Goal: Check status: Check status

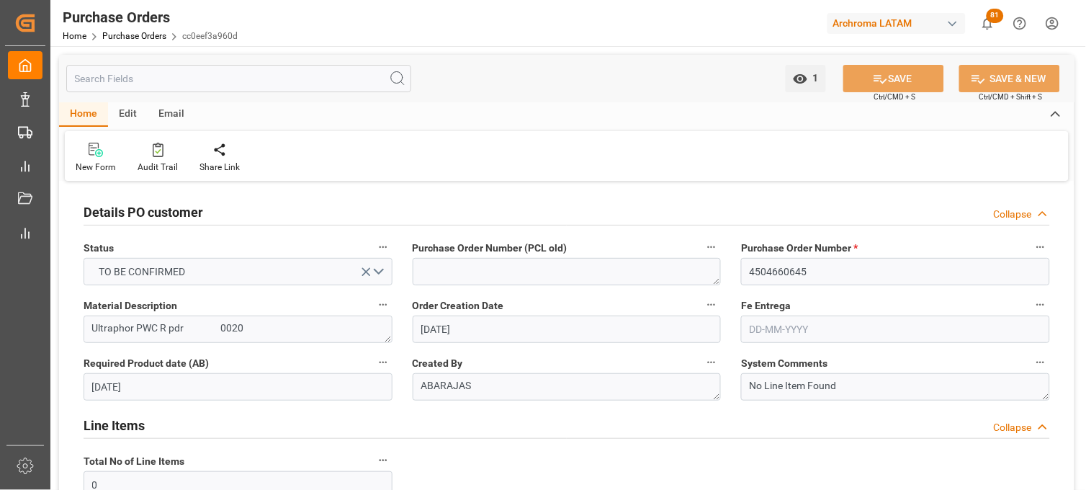
scroll to position [32, 0]
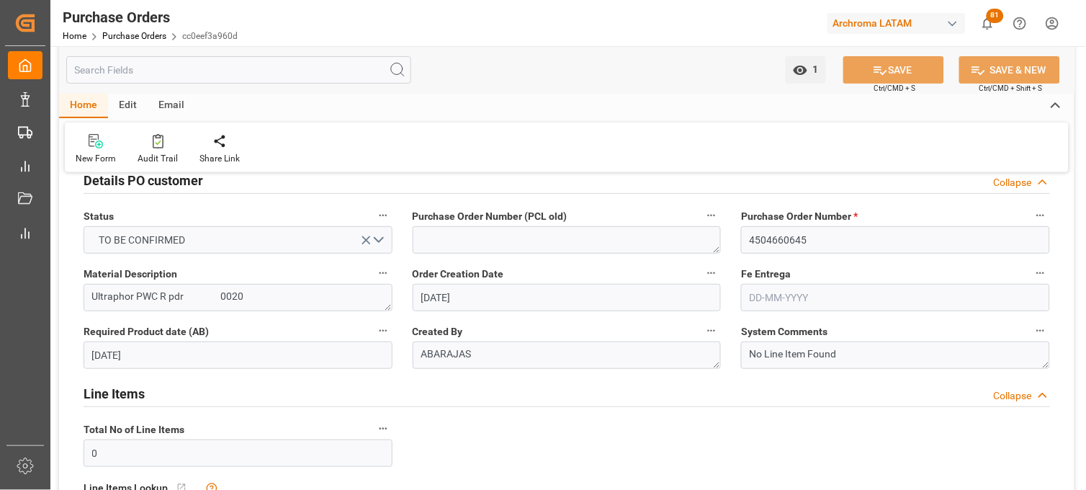
click at [166, 33] on span "Purchase Orders" at bounding box center [142, 36] width 80 height 10
click at [131, 37] on link "Purchase Orders" at bounding box center [134, 36] width 64 height 10
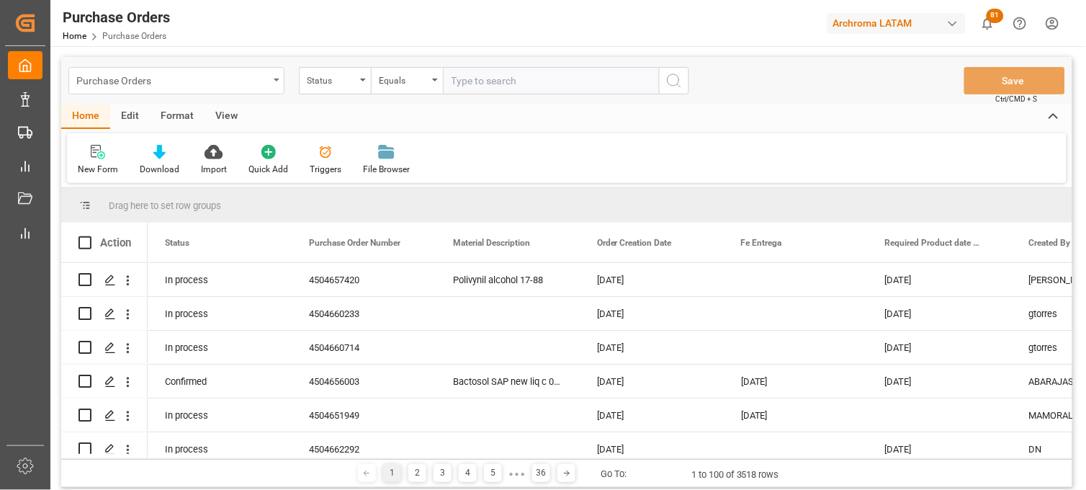
click at [267, 86] on div "Purchase Orders" at bounding box center [172, 80] width 192 height 18
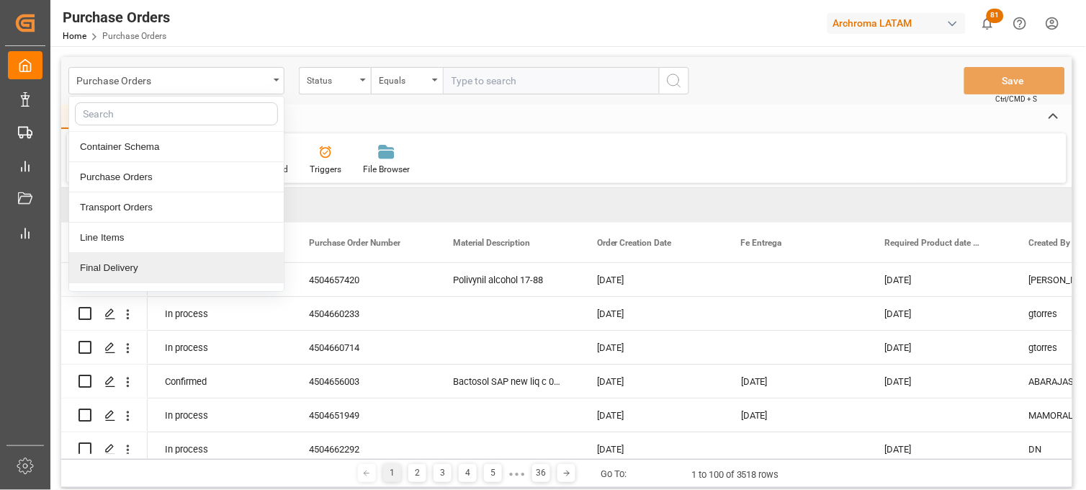
click at [184, 257] on div "Final Delivery" at bounding box center [176, 268] width 215 height 30
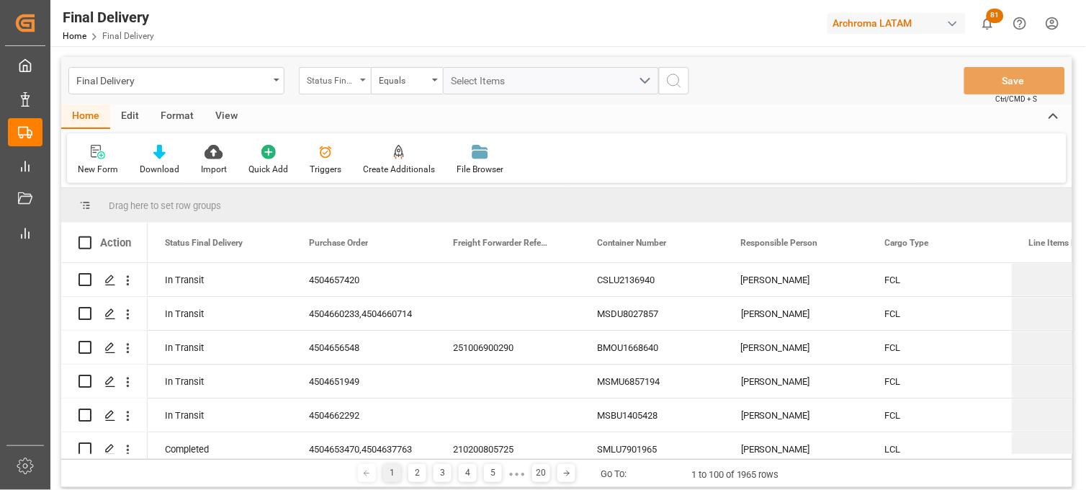
click at [365, 87] on div "Status Final Delivery" at bounding box center [335, 80] width 72 height 27
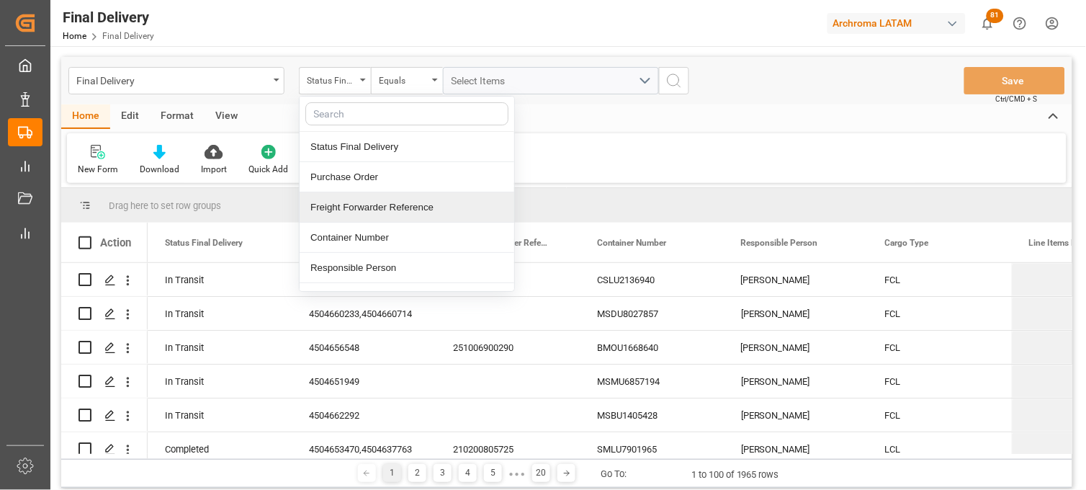
click at [371, 202] on div "Freight Forwarder Reference" at bounding box center [407, 207] width 215 height 30
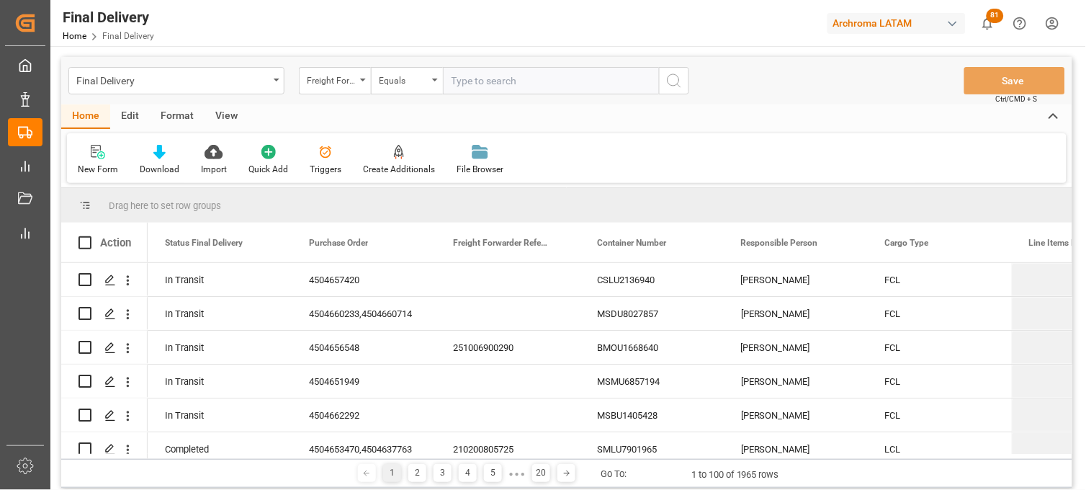
click at [478, 80] on input "text" at bounding box center [551, 80] width 216 height 27
type input "250906900903"
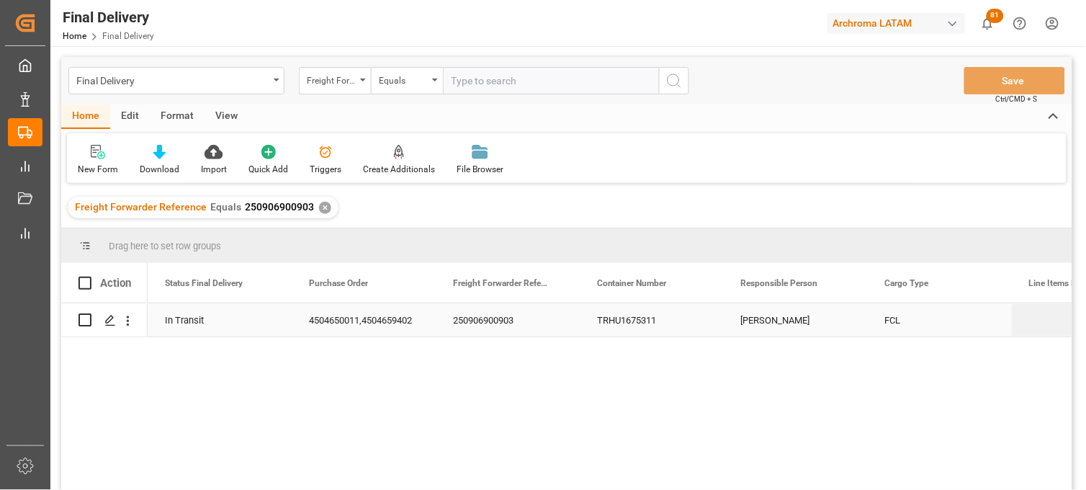
click at [658, 326] on div "TRHU1675311" at bounding box center [652, 319] width 144 height 33
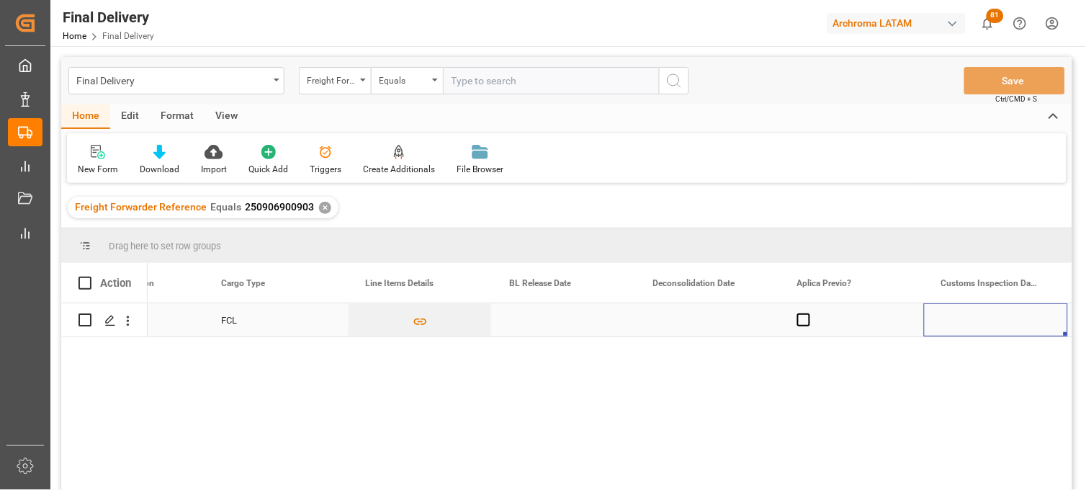
scroll to position [0, 664]
click at [544, 320] on div "Press SPACE to select this row." at bounding box center [564, 319] width 144 height 33
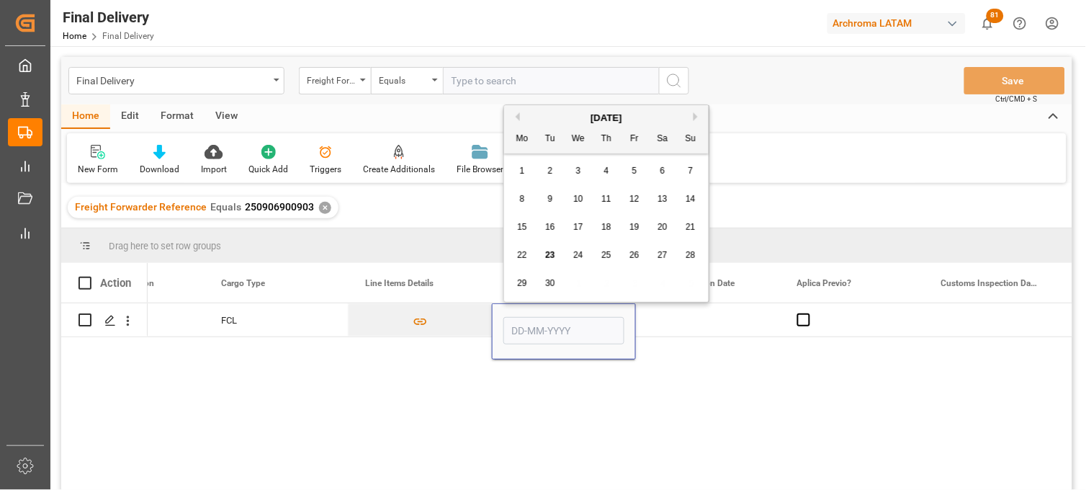
click at [552, 255] on span "23" at bounding box center [549, 255] width 9 height 10
type input "[DATE]"
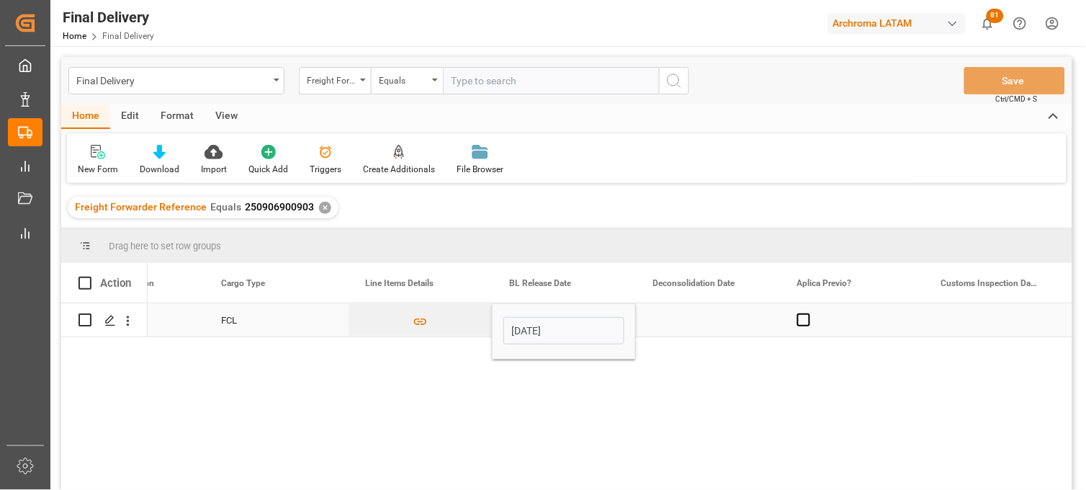
click at [681, 318] on div "Press SPACE to select this row." at bounding box center [708, 319] width 144 height 33
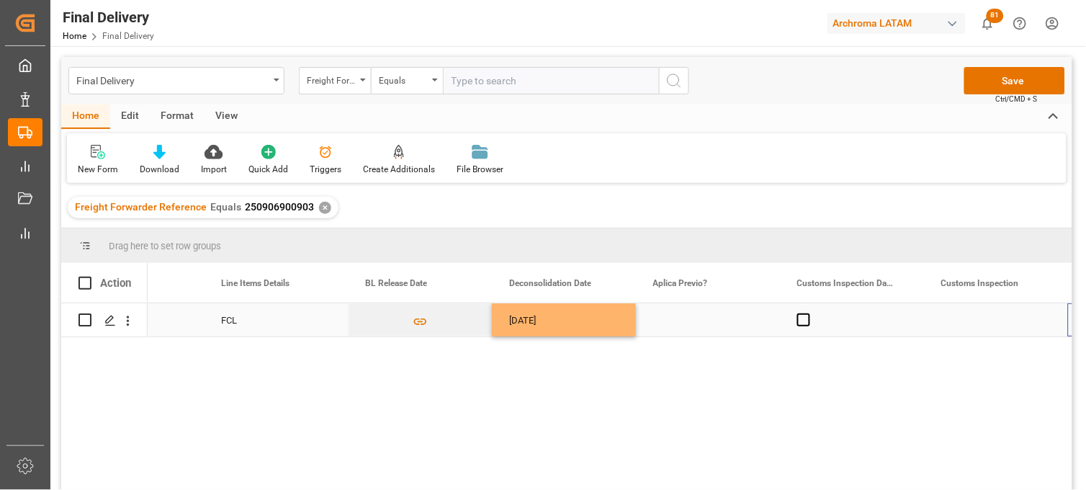
scroll to position [0, 808]
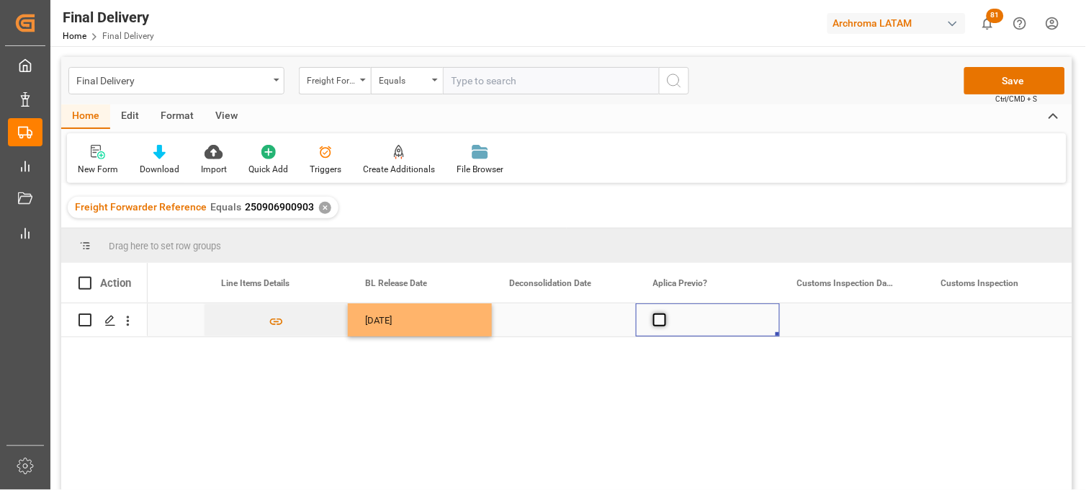
click at [659, 325] on span "Press SPACE to select this row." at bounding box center [659, 319] width 13 height 13
click at [664, 313] on input "Press SPACE to select this row." at bounding box center [664, 313] width 0 height 0
click at [846, 321] on div "Press SPACE to select this row." at bounding box center [852, 319] width 144 height 33
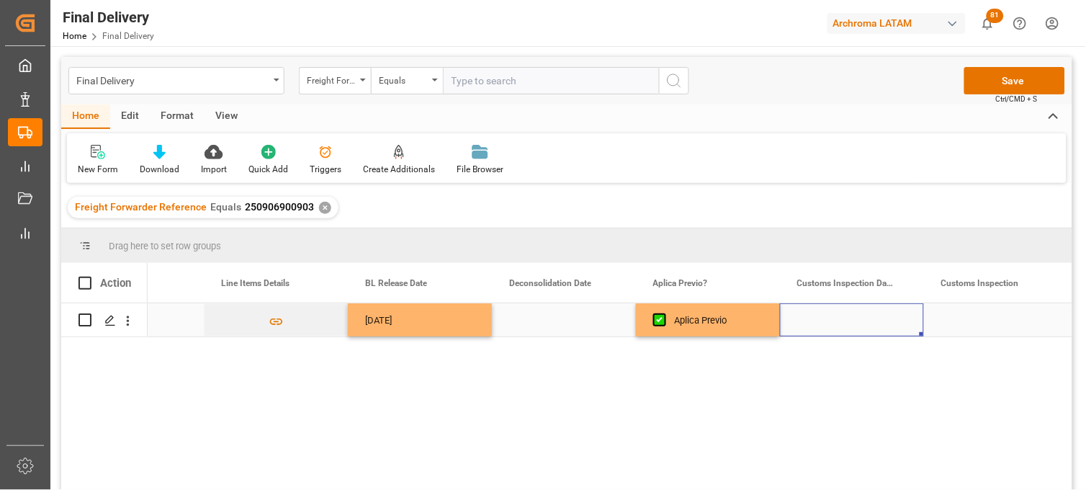
click at [846, 321] on div "Press SPACE to select this row." at bounding box center [852, 319] width 144 height 33
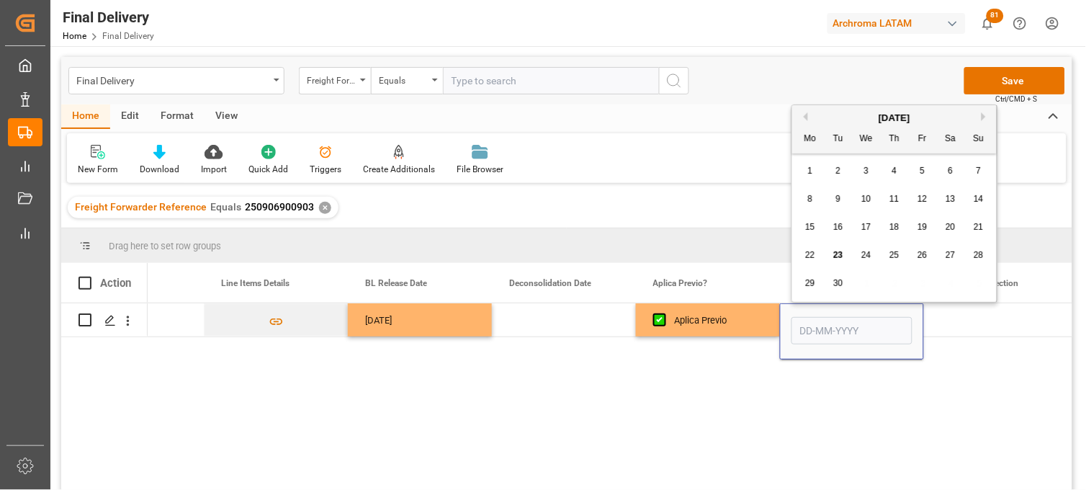
click at [868, 257] on span "24" at bounding box center [866, 255] width 9 height 10
type input "[DATE]"
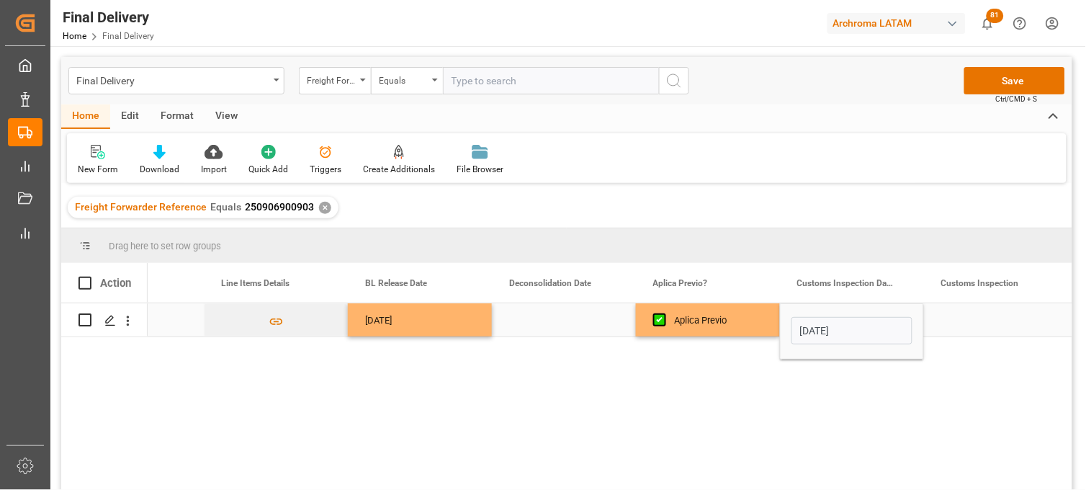
click at [971, 318] on div "Press SPACE to select this row." at bounding box center [996, 319] width 144 height 33
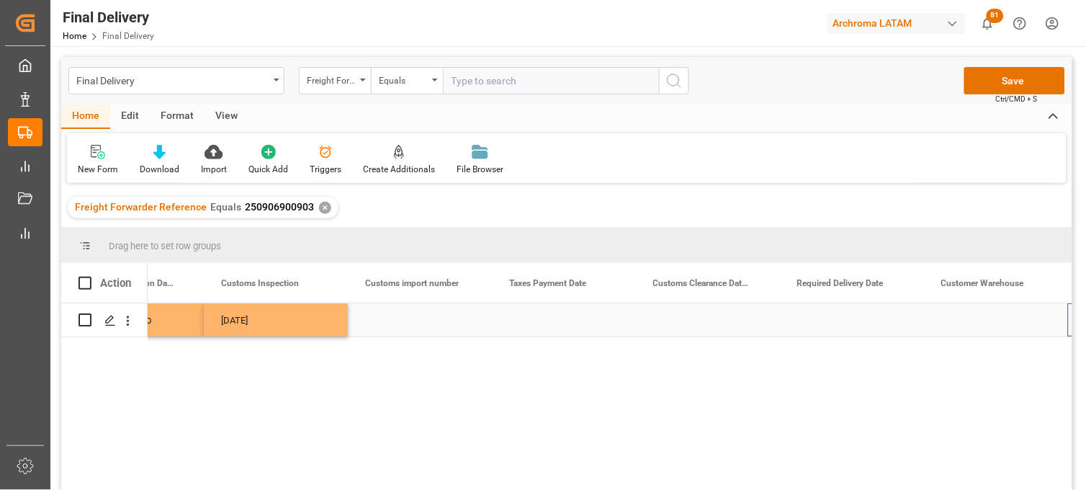
scroll to position [0, 1529]
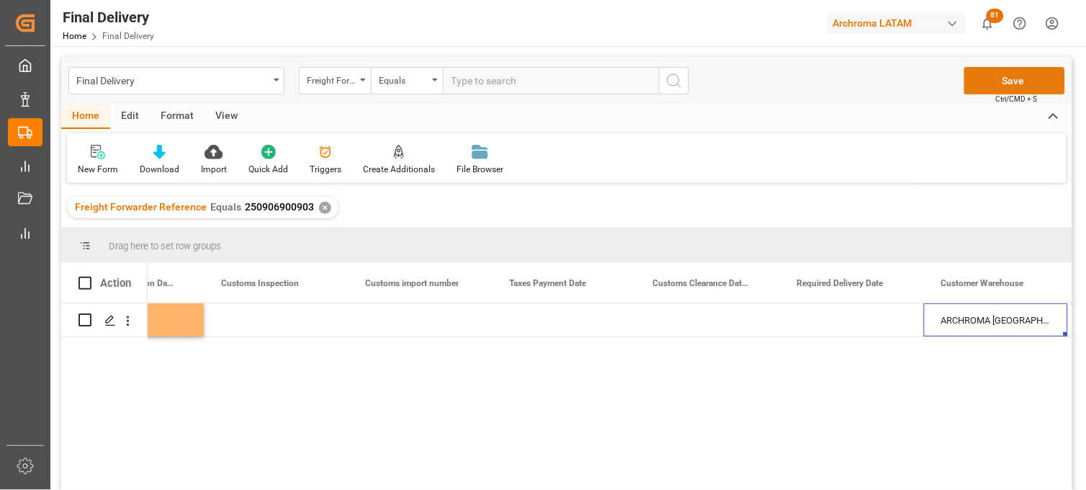
click at [978, 81] on button "Save" at bounding box center [1015, 80] width 101 height 27
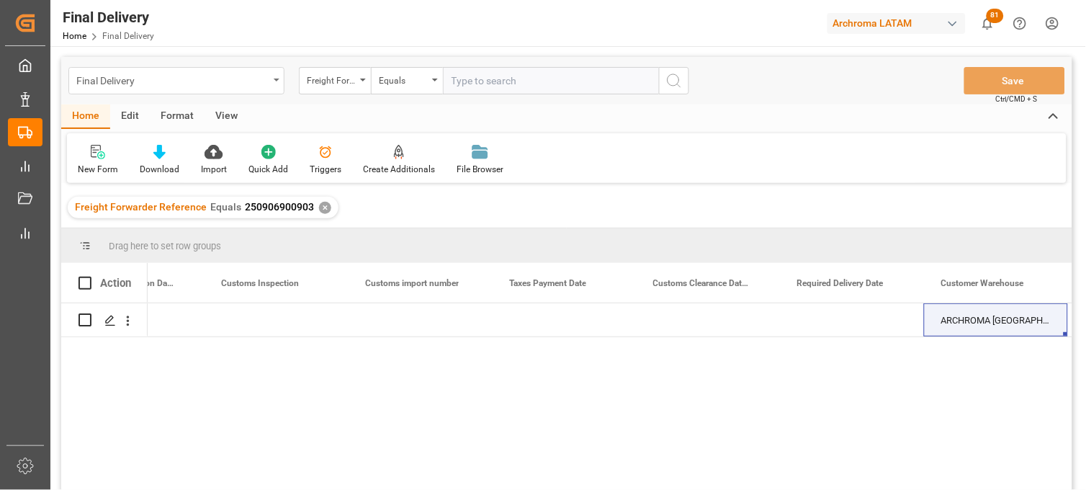
click at [275, 82] on div "Final Delivery" at bounding box center [176, 80] width 216 height 27
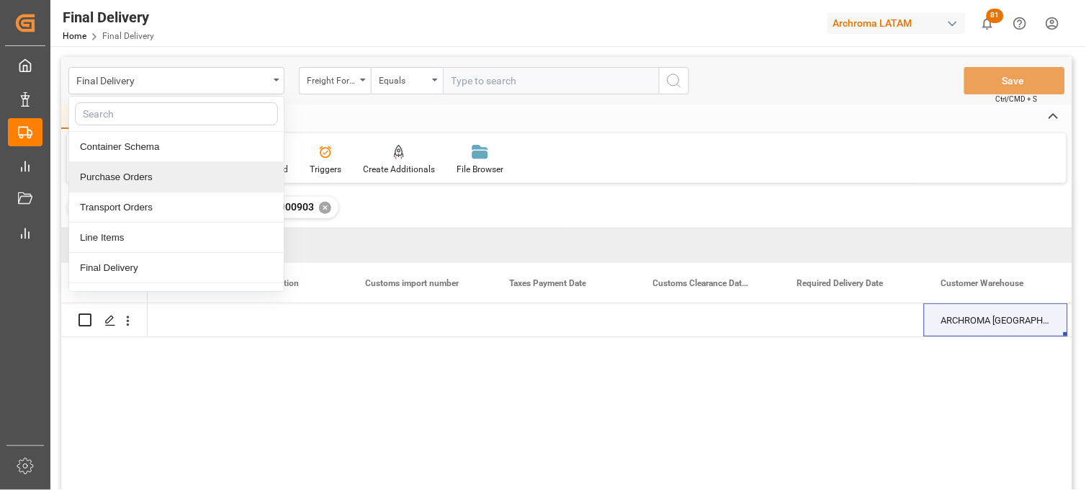
click at [177, 180] on div "Purchase Orders" at bounding box center [176, 177] width 215 height 30
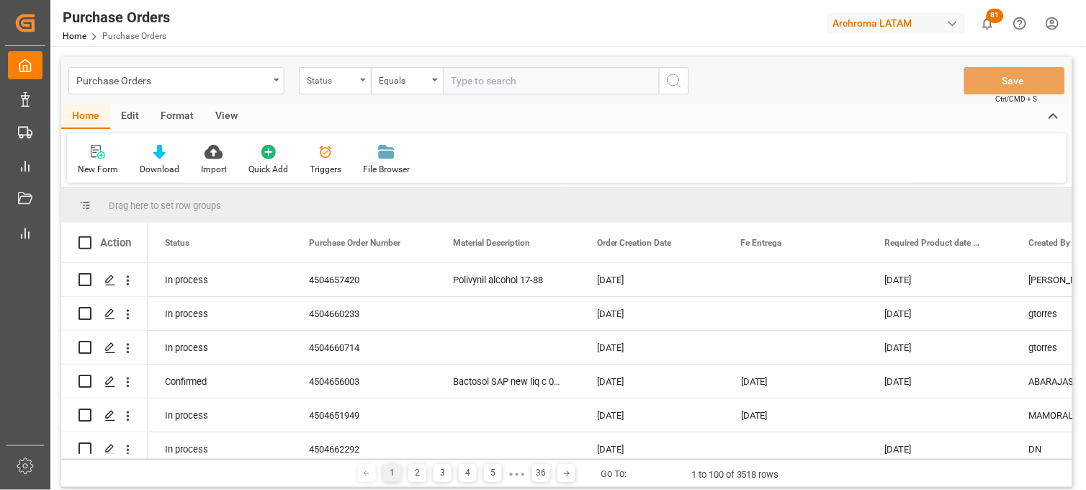
click at [348, 87] on div "Status" at bounding box center [335, 80] width 72 height 27
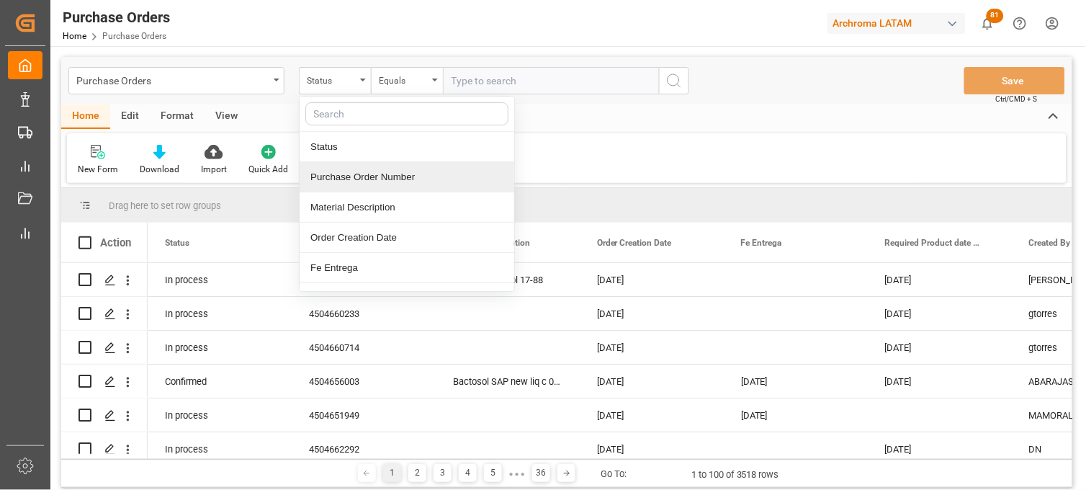
click at [357, 191] on div "Purchase Order Number" at bounding box center [407, 177] width 215 height 30
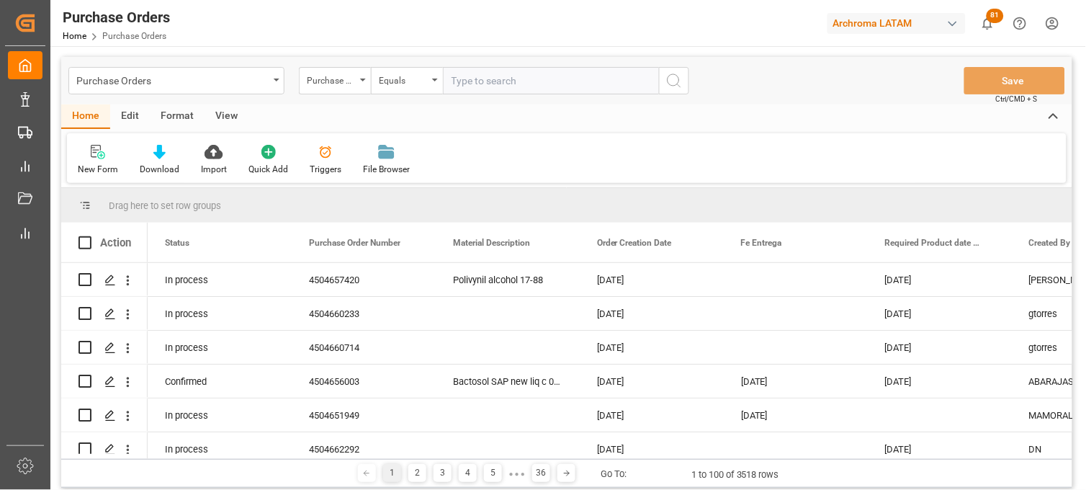
click at [479, 85] on input "text" at bounding box center [551, 80] width 216 height 27
paste input "4504651949"
type input "4504651949"
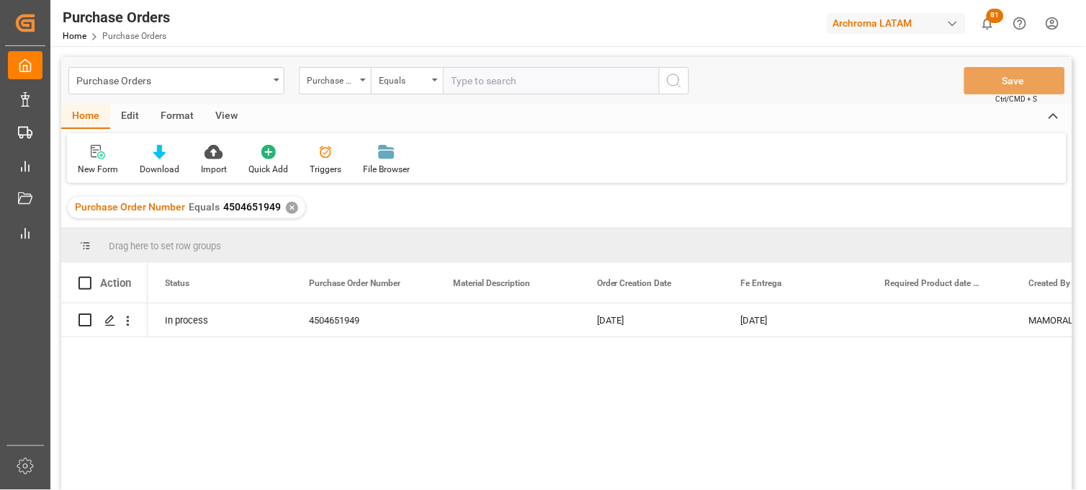
click at [479, 85] on input "text" at bounding box center [551, 80] width 216 height 27
click at [514, 320] on div "Press SPACE to select this row." at bounding box center [508, 319] width 144 height 33
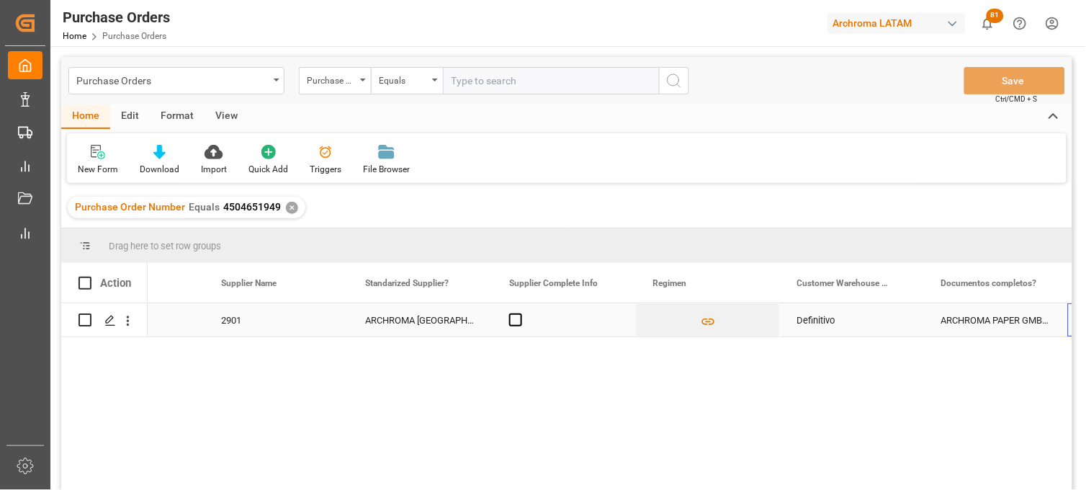
scroll to position [0, 2105]
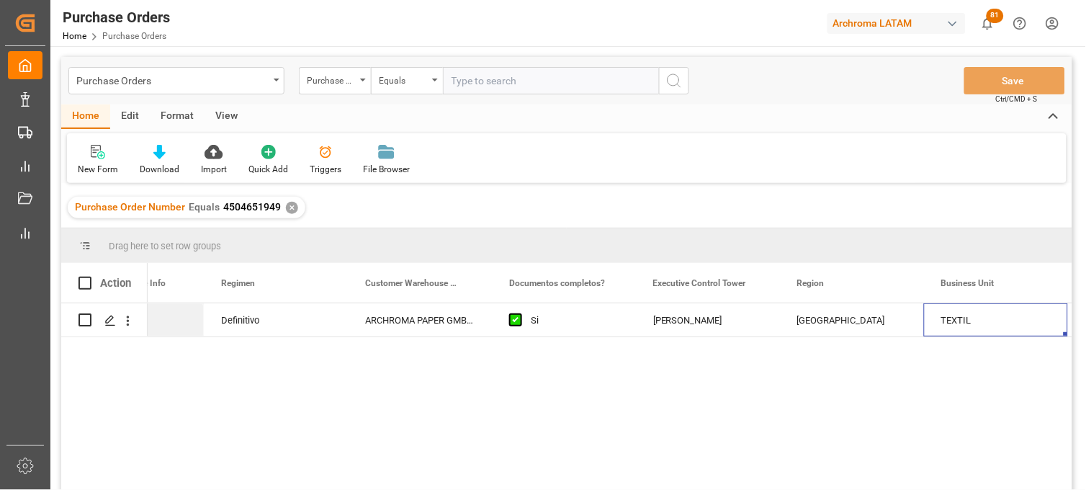
click at [291, 207] on div "✕" at bounding box center [292, 208] width 12 height 12
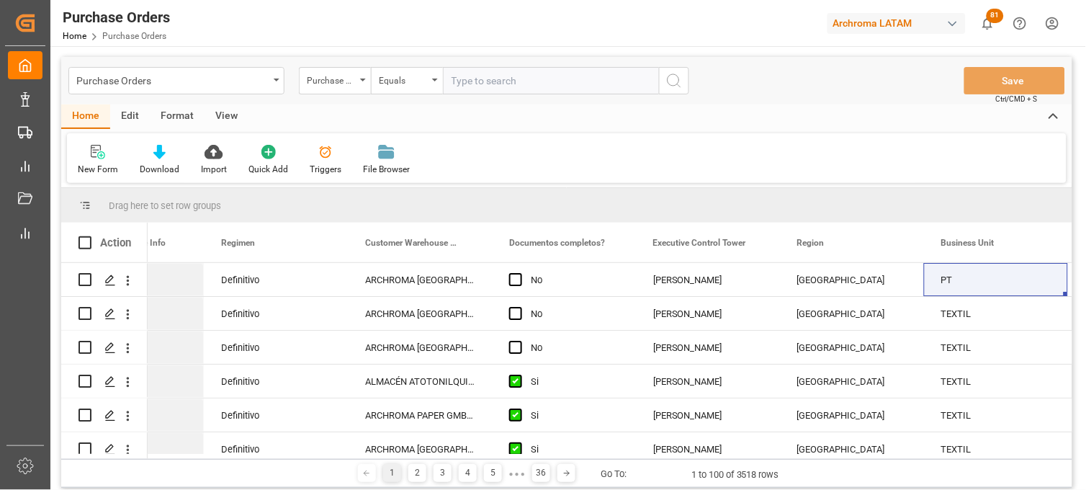
click at [465, 82] on input "text" at bounding box center [551, 80] width 216 height 27
paste input "4504662292"
type input "4504662292"
